Goal: Information Seeking & Learning: Learn about a topic

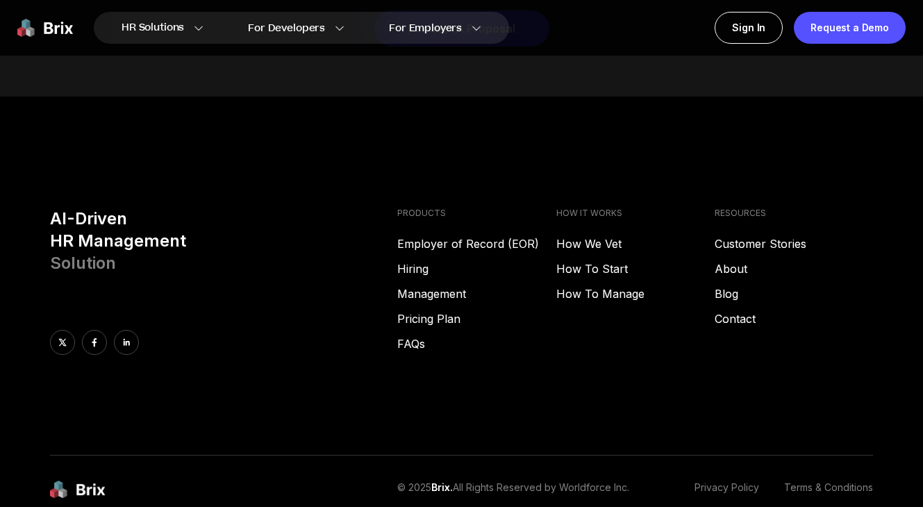
scroll to position [5601, 0]
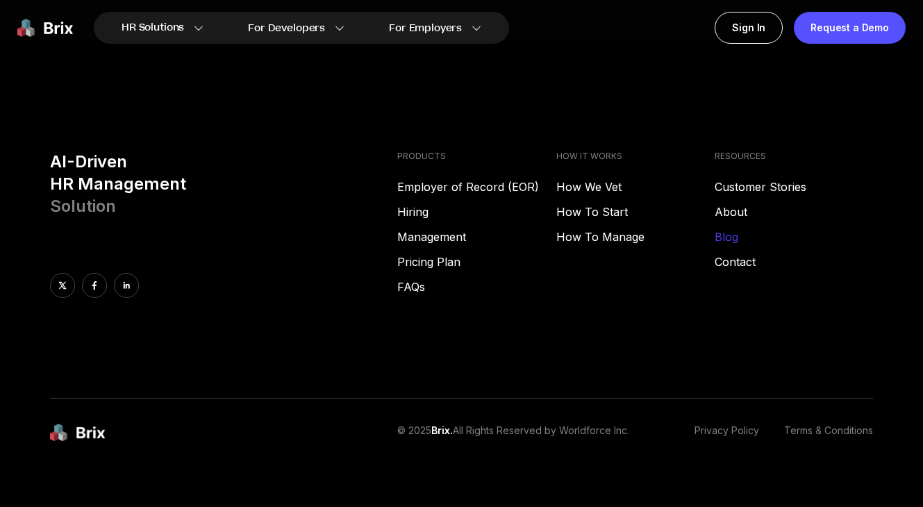
click at [718, 228] on link "Blog" at bounding box center [793, 236] width 158 height 17
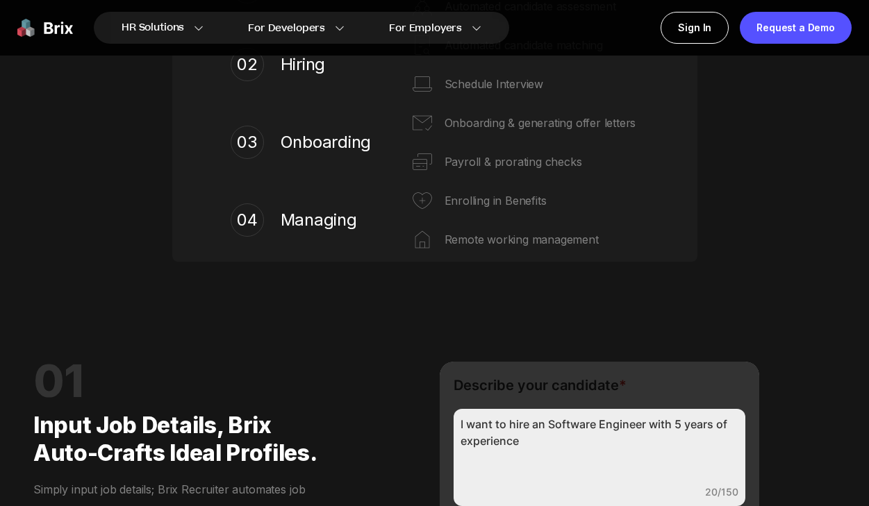
scroll to position [717, 0]
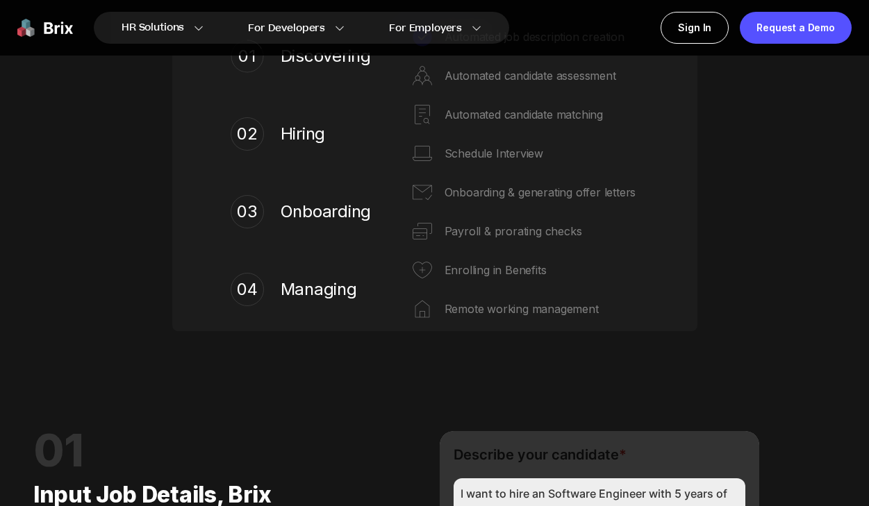
click at [52, 24] on img at bounding box center [45, 28] width 56 height 32
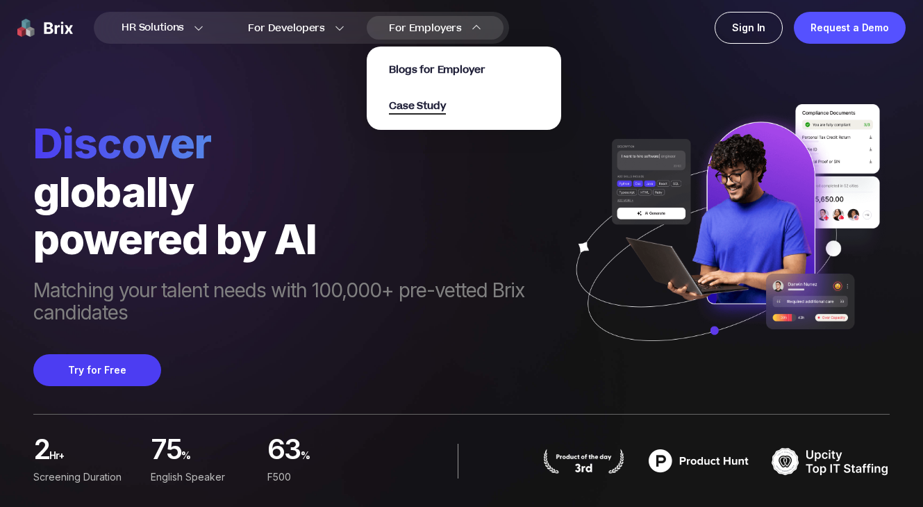
click at [430, 110] on span "Case Study" at bounding box center [417, 107] width 57 height 16
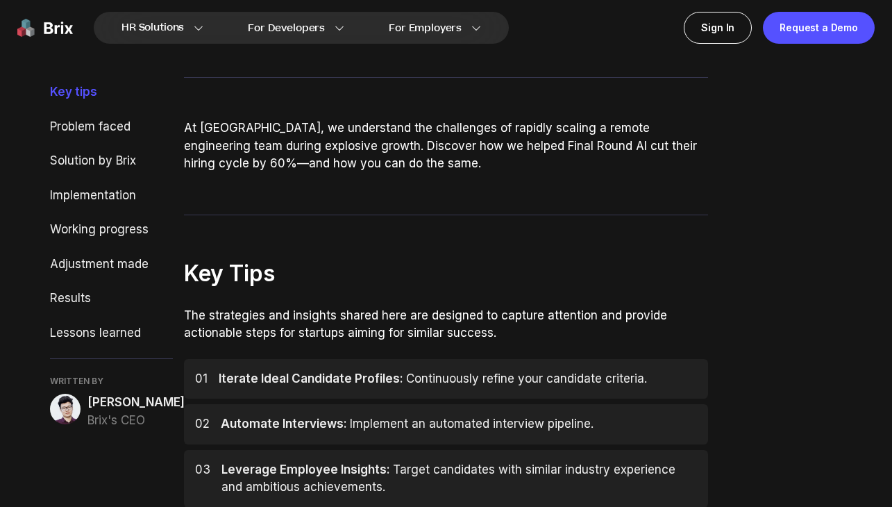
scroll to position [353, 0]
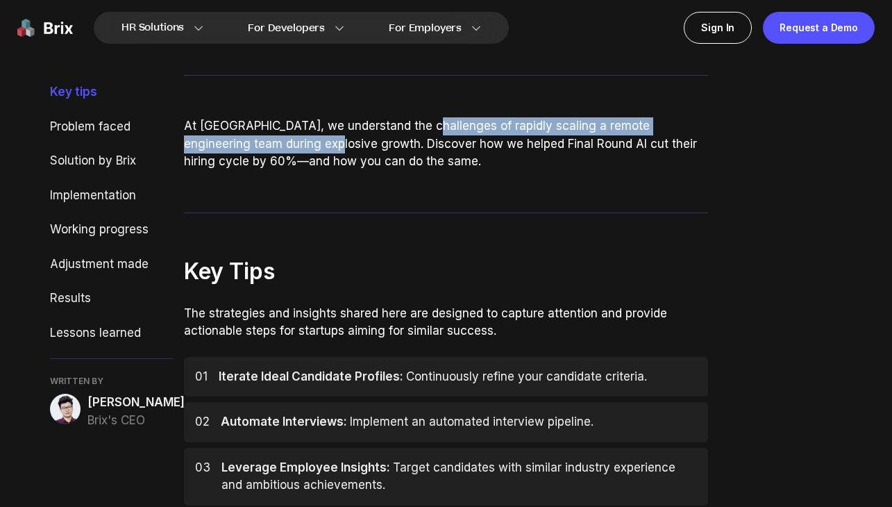
drag, startPoint x: 415, startPoint y: 127, endPoint x: 276, endPoint y: 144, distance: 139.9
click at [276, 144] on p "At Brix, we understand the challenges of rapidly scaling a remote engineering t…" at bounding box center [446, 143] width 524 height 53
copy p "rapidly scaling a remote engineering team during explosive growth"
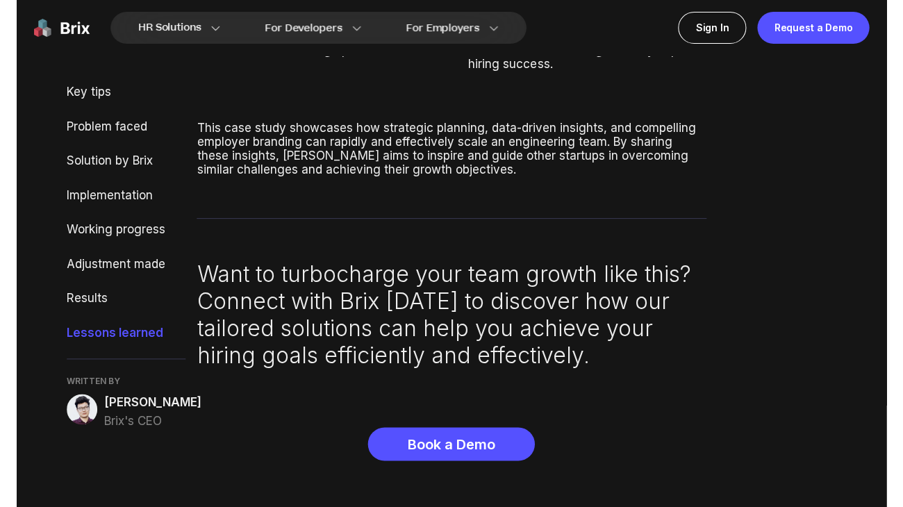
scroll to position [5508, 0]
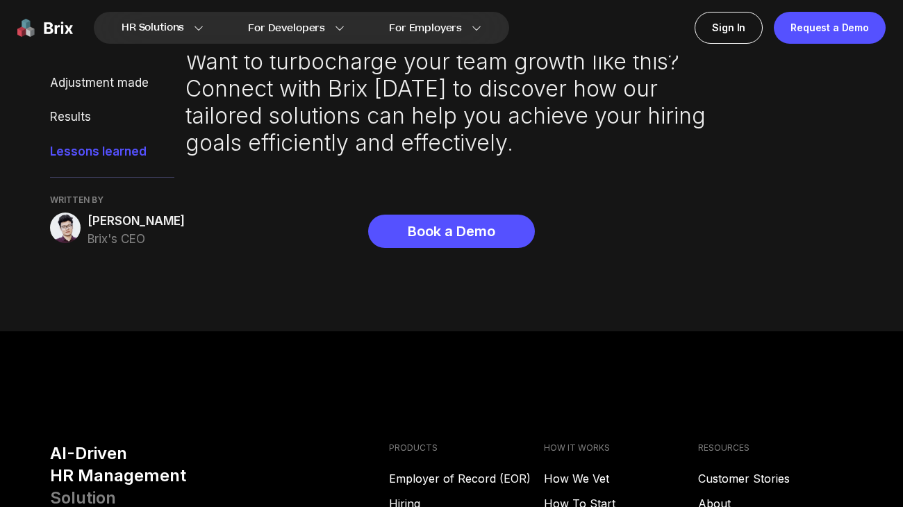
click at [66, 26] on img at bounding box center [45, 28] width 56 height 32
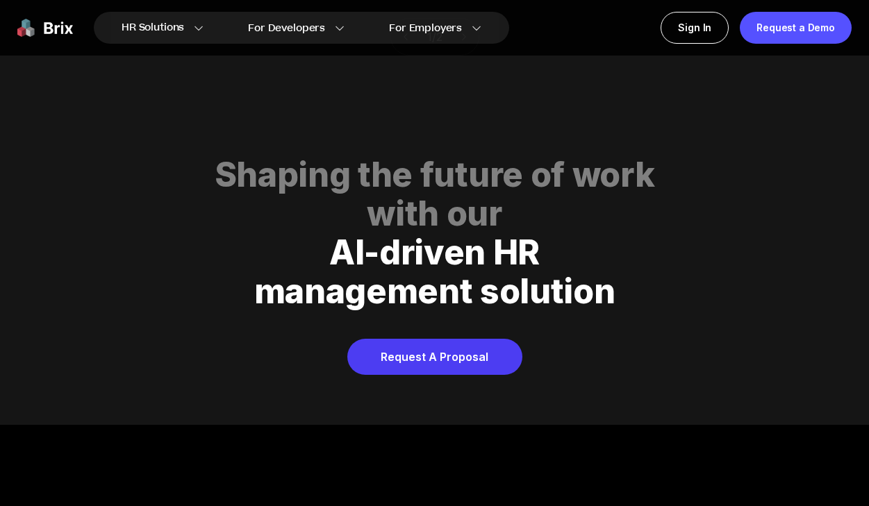
scroll to position [5590, 0]
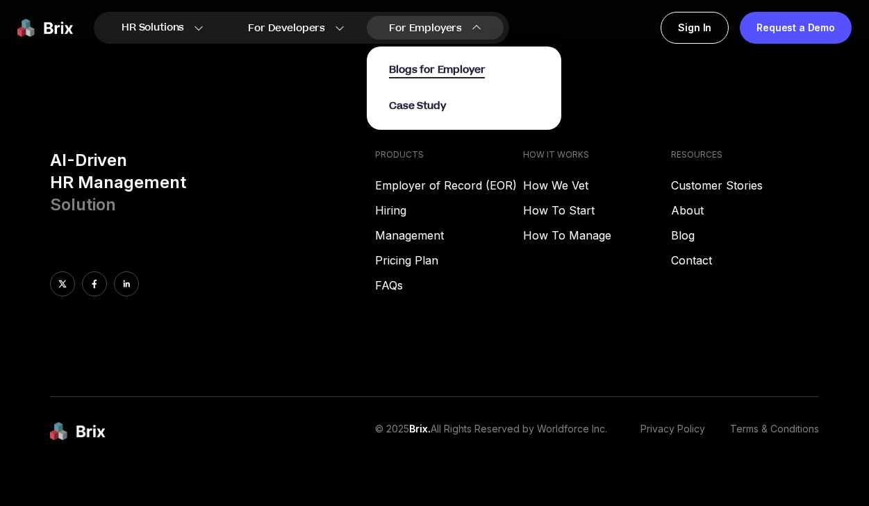
click at [409, 70] on span "Blogs for Employer" at bounding box center [437, 70] width 96 height 16
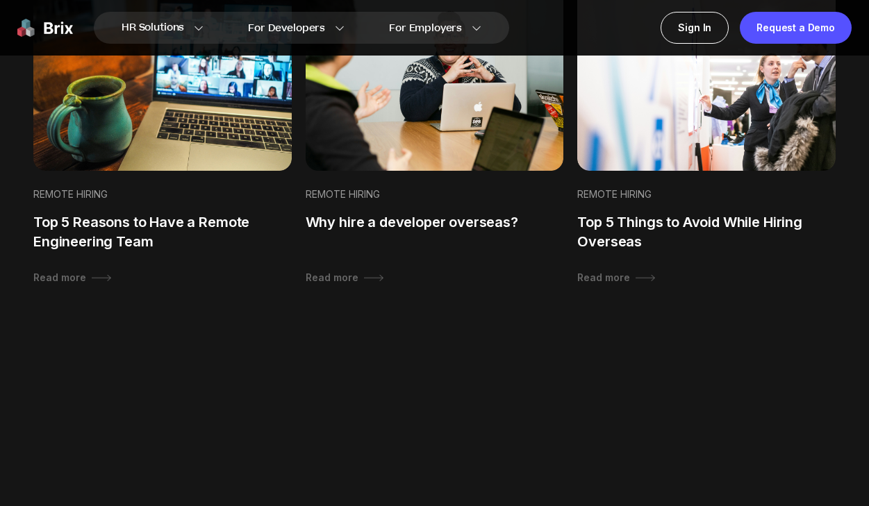
scroll to position [1260, 0]
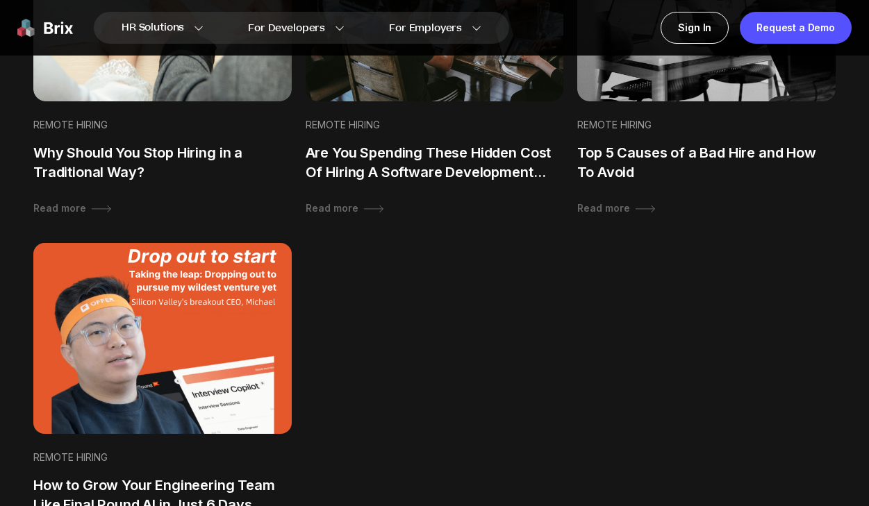
click at [178, 356] on img at bounding box center [162, 339] width 271 height 200
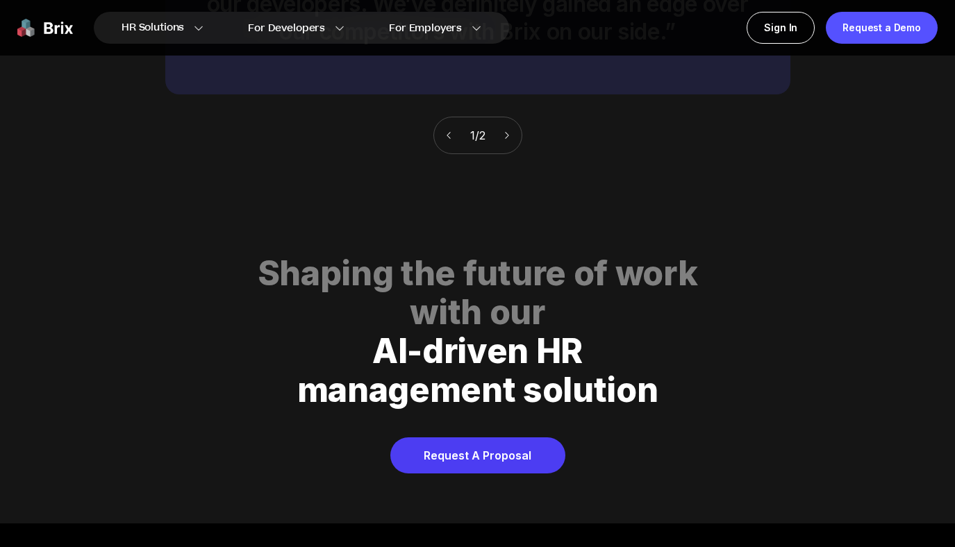
scroll to position [5160, 0]
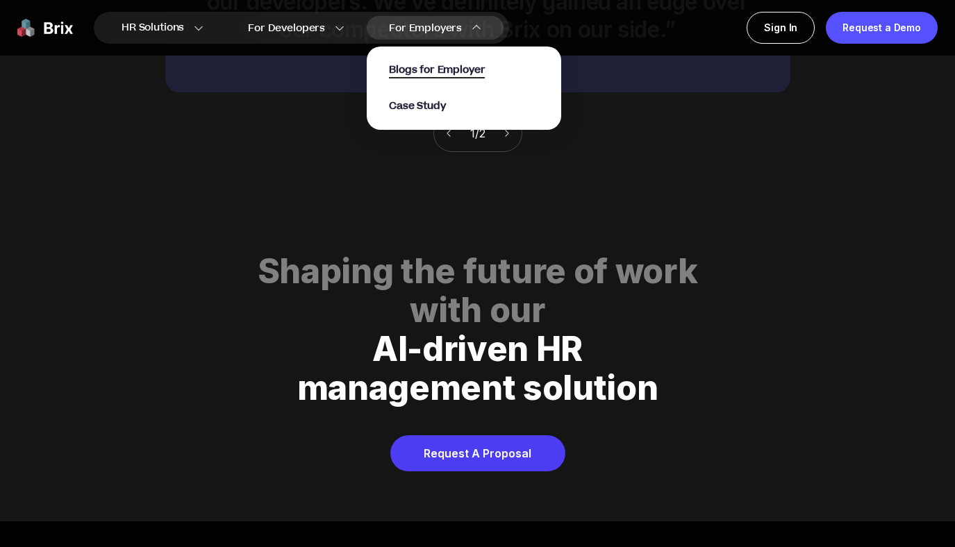
click at [457, 64] on span "Blogs for Employer" at bounding box center [437, 70] width 96 height 16
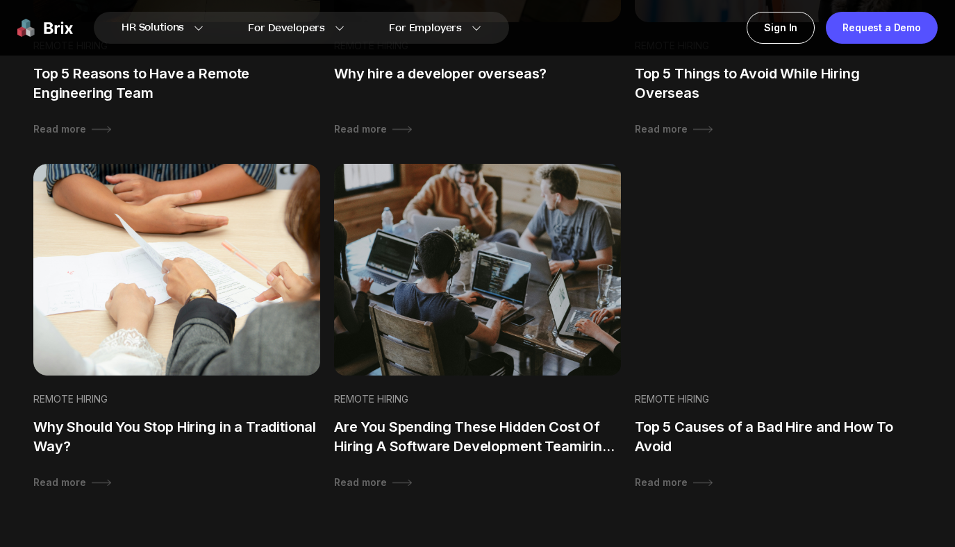
scroll to position [1062, 0]
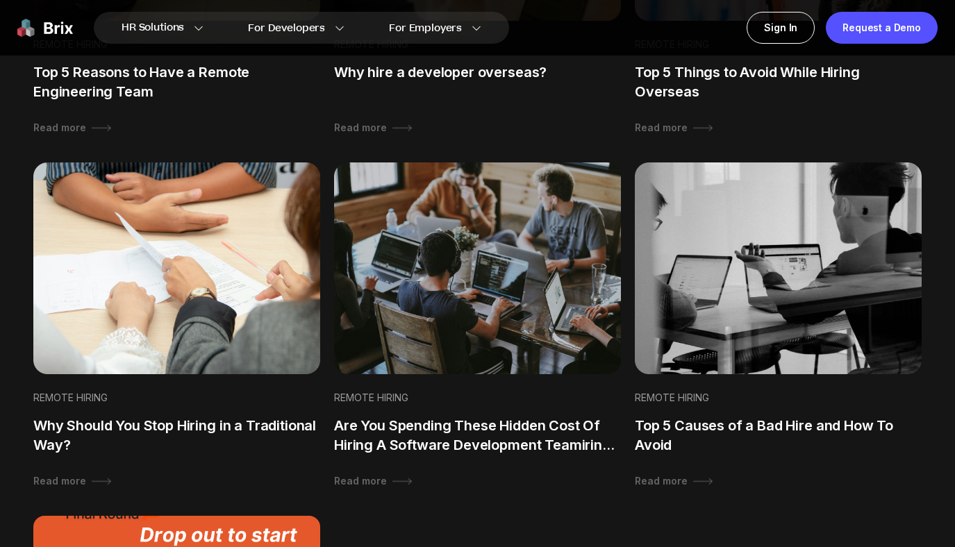
click at [56, 49] on div "HR Solutions HR Solutions Recruiter HR Assistant Global Talent Network Onboardi…" at bounding box center [477, 28] width 955 height 56
click at [53, 43] on img at bounding box center [45, 28] width 56 height 32
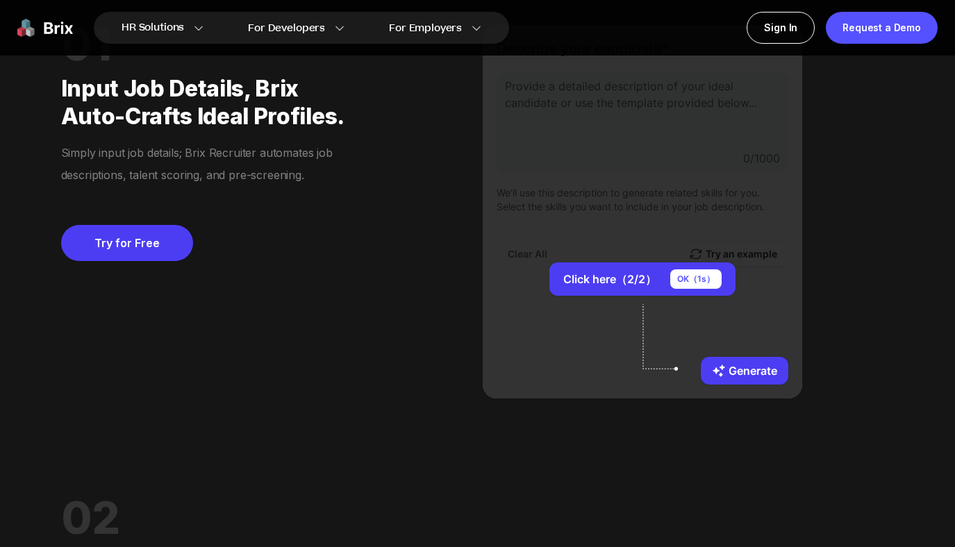
scroll to position [1162, 0]
